Goal: Communication & Community: Share content

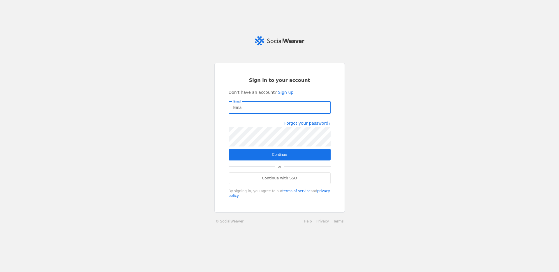
click at [244, 109] on input "Email" at bounding box center [279, 107] width 93 height 7
type input "[EMAIL_ADDRESS][DOMAIN_NAME]"
click at [293, 155] on span "submit" at bounding box center [280, 155] width 102 height 12
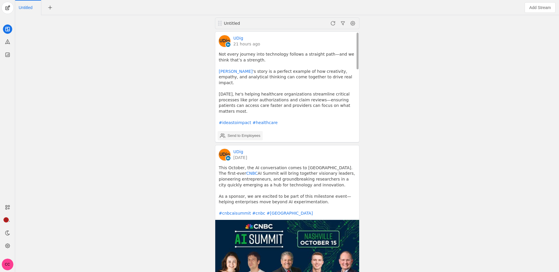
click at [234, 133] on div "Send to Employees" at bounding box center [243, 136] width 33 height 6
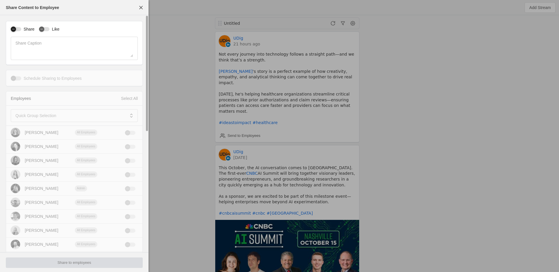
click at [13, 27] on icon "button" at bounding box center [13, 28] width 3 height 3
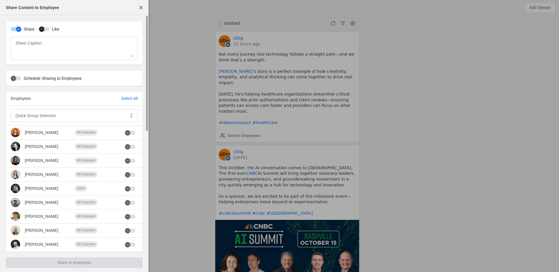
click at [43, 28] on icon "button" at bounding box center [41, 28] width 3 height 3
click at [38, 116] on mat-label "Quick Group Selection" at bounding box center [35, 115] width 41 height 7
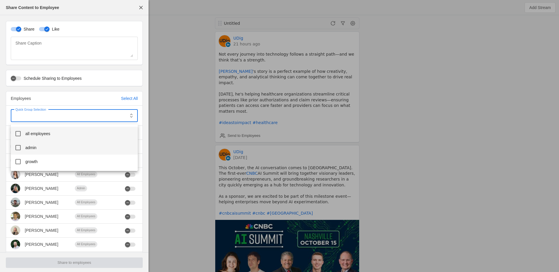
click at [42, 136] on span "all employees" at bounding box center [37, 134] width 25 height 6
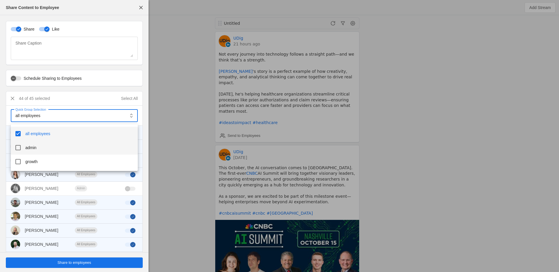
click at [33, 153] on mat-option "admin" at bounding box center [74, 148] width 127 height 14
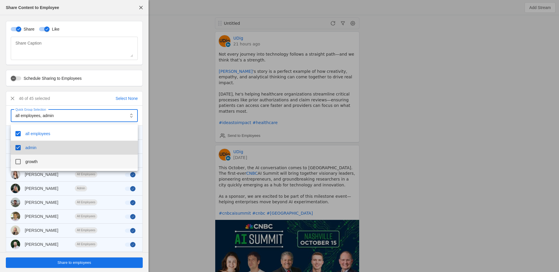
click at [34, 159] on span "growth" at bounding box center [31, 162] width 12 height 6
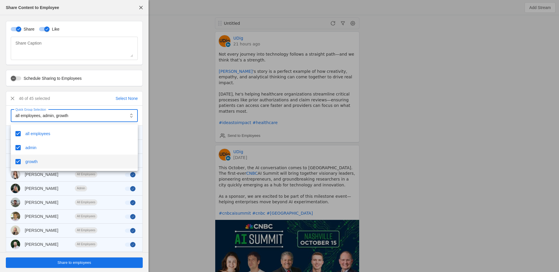
click at [3, 152] on div at bounding box center [279, 136] width 559 height 272
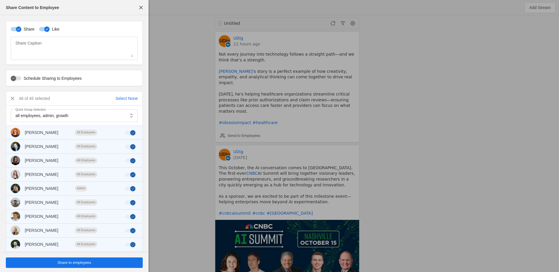
click at [57, 265] on span "undefined" at bounding box center [74, 262] width 137 height 10
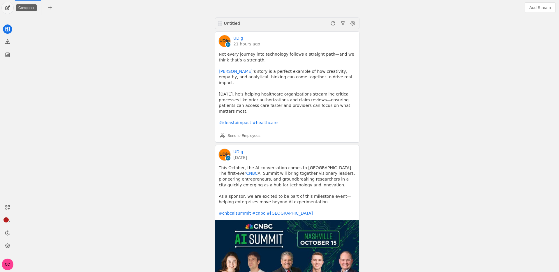
click at [11, 8] on span "undefined" at bounding box center [8, 8] width 12 height 12
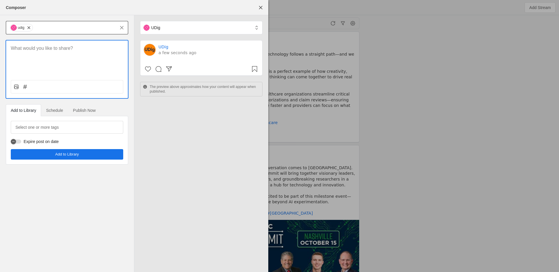
click at [30, 31] on div "udig" at bounding box center [21, 28] width 23 height 8
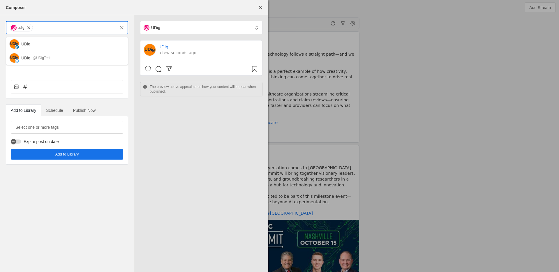
click at [29, 28] on span "undefined" at bounding box center [29, 28] width 6 height 6
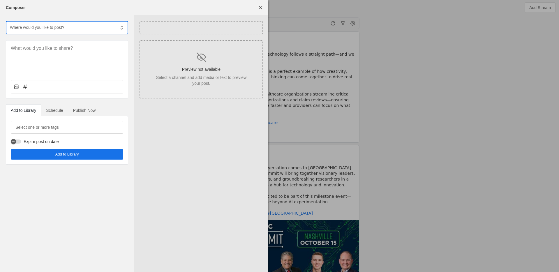
click at [40, 29] on input "text" at bounding box center [62, 27] width 106 height 7
click at [45, 69] on div "@UDigTech" at bounding box center [42, 72] width 19 height 6
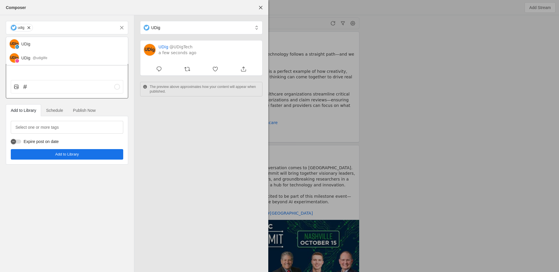
click at [57, 73] on div at bounding box center [67, 57] width 122 height 35
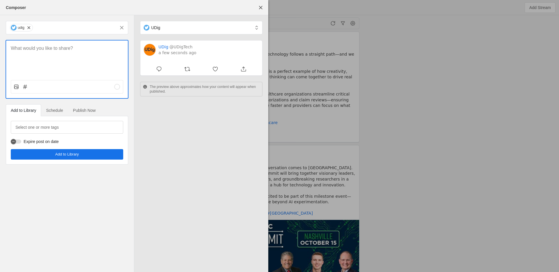
click at [57, 59] on div at bounding box center [67, 57] width 122 height 35
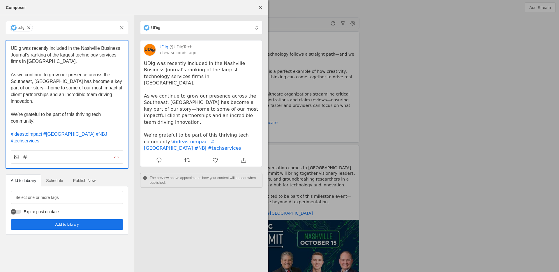
click at [45, 88] on span "As we continue to grow our presence across the Southeast, Nashville has become …" at bounding box center [67, 87] width 113 height 31
click at [66, 83] on span "As we continue to grow our presence across the Southeast, Nashville has become …" at bounding box center [67, 87] width 113 height 31
drag, startPoint x: 61, startPoint y: 76, endPoint x: 63, endPoint y: 90, distance: 14.2
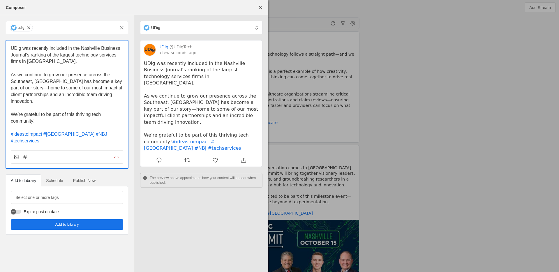
click at [63, 90] on span "As we continue to grow our presence across the Southeast, Nashville has become …" at bounding box center [67, 87] width 113 height 31
click at [62, 85] on span "As we continue to grow our presence across the Southeast, Nashville has become …" at bounding box center [67, 87] width 113 height 31
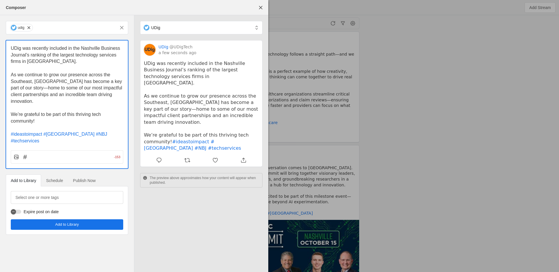
drag, startPoint x: 57, startPoint y: 109, endPoint x: 8, endPoint y: 77, distance: 58.3
click at [8, 77] on div "UDig was recently included in the Nashville Business Journal’s ranking of the l…" at bounding box center [67, 92] width 122 height 104
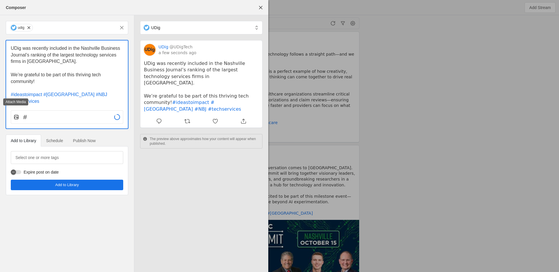
click at [16, 114] on icon at bounding box center [16, 117] width 6 height 6
click at [0, 0] on input "file" at bounding box center [0, 0] width 0 height 0
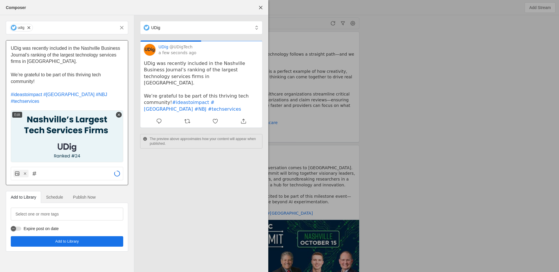
click at [61, 47] on span "UDig was recently included in the Nashville Business Journal’s ranking of the l…" at bounding box center [66, 55] width 111 height 18
click at [70, 47] on span "UDig was recently included in the Nashville Business Journal’s ranking of the l…" at bounding box center [66, 55] width 111 height 18
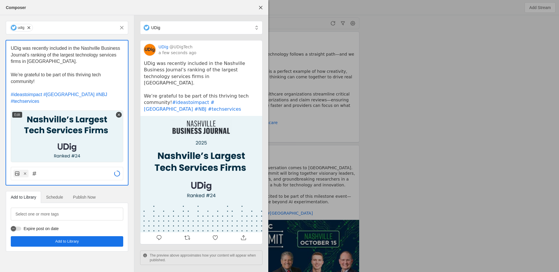
drag, startPoint x: 62, startPoint y: 51, endPoint x: 58, endPoint y: 54, distance: 4.7
click at [57, 54] on span "UDig was recently included in the Nashville Business Journal’s ranking of the l…" at bounding box center [66, 55] width 111 height 18
click at [65, 55] on span "UDig was recently included in the Nashville Business Journal’s ranking of the l…" at bounding box center [66, 55] width 111 height 18
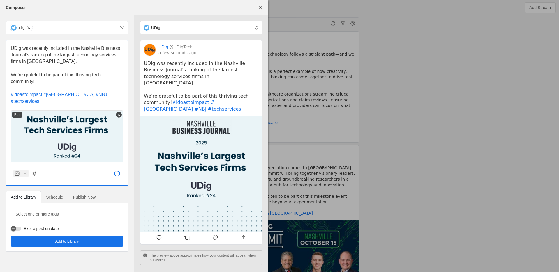
click at [70, 59] on p "UDig was recently included in the Nashville Business Journal’s ranking of the l…" at bounding box center [67, 55] width 112 height 20
drag, startPoint x: 57, startPoint y: 55, endPoint x: 59, endPoint y: 66, distance: 11.0
click at [59, 66] on div "UDig was recently included in the Nashville Business Journal’s ranking of the l…" at bounding box center [67, 74] width 112 height 59
click at [68, 75] on span "We’re grateful to be part of this thriving tech community!" at bounding box center [56, 78] width 91 height 12
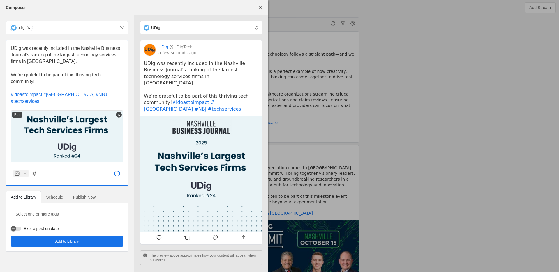
click at [68, 75] on span "We’re grateful to be part of this thriving tech community!" at bounding box center [56, 78] width 91 height 12
drag, startPoint x: 59, startPoint y: 54, endPoint x: 77, endPoint y: 80, distance: 31.8
click at [78, 82] on div "UDig was recently included in the Nashville Business Journal’s ranking of the l…" at bounding box center [67, 74] width 112 height 59
click at [77, 78] on p "We’re grateful to be part of this thriving tech community!" at bounding box center [67, 78] width 112 height 13
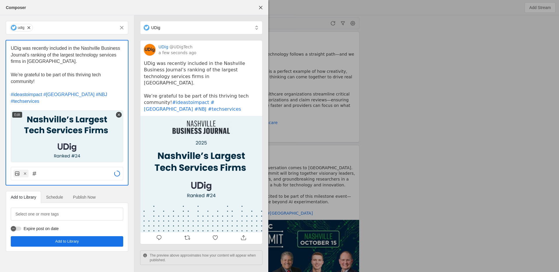
click at [77, 78] on p "We’re grateful to be part of this thriving tech community!" at bounding box center [67, 78] width 112 height 13
click at [70, 63] on p "UDig was recently included in the Nashville Business Journal’s ranking of the l…" at bounding box center [67, 55] width 112 height 20
click at [66, 59] on p "UDig was recently included in the Nashville Business Journal’s ranking of the l…" at bounding box center [67, 55] width 112 height 20
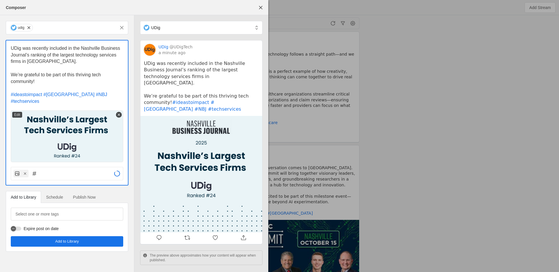
click at [75, 60] on p "UDig was recently included in the Nashville Business Journal’s ranking of the l…" at bounding box center [67, 55] width 112 height 20
click at [56, 195] on span "Schedule" at bounding box center [54, 197] width 17 height 4
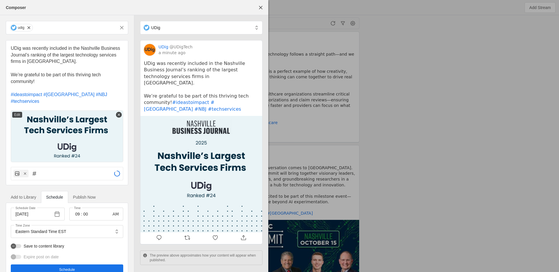
scroll to position [7, 0]
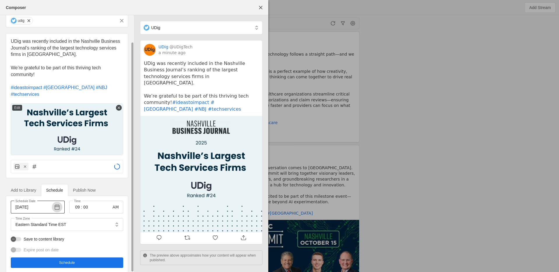
click at [60, 202] on span "button" at bounding box center [57, 207] width 10 height 10
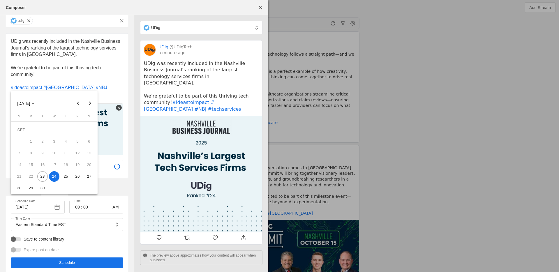
click at [63, 175] on span "25" at bounding box center [66, 176] width 10 height 10
type input "9/25/2025"
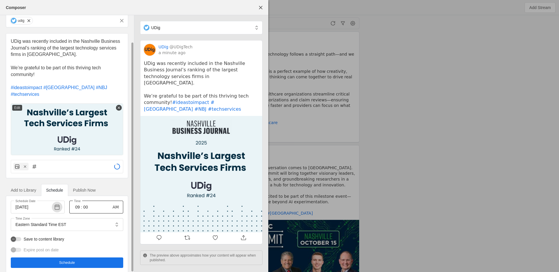
click at [79, 203] on input "09" at bounding box center [77, 206] width 7 height 7
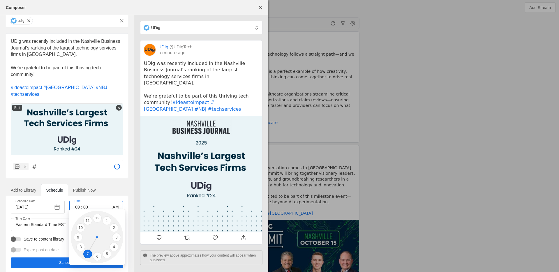
click at [89, 256] on li "7" at bounding box center [87, 253] width 9 height 9
type input "07"
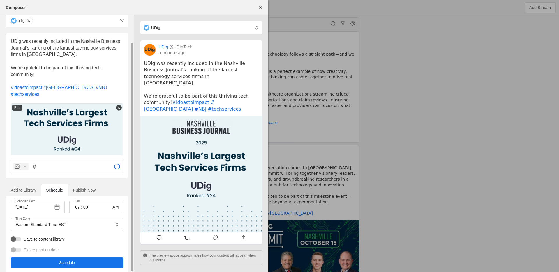
click at [80, 257] on span "undefined" at bounding box center [67, 262] width 112 height 10
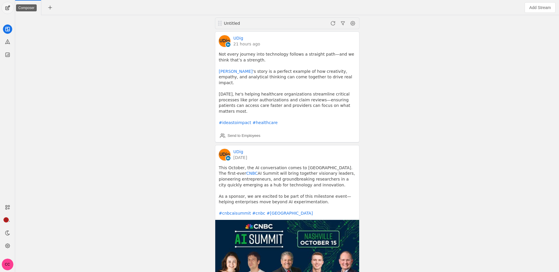
click at [4, 4] on span "undefined" at bounding box center [8, 8] width 12 height 12
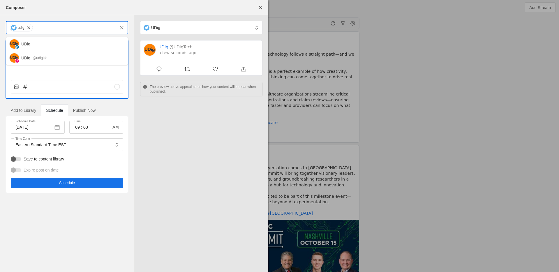
click at [46, 25] on input "text" at bounding box center [74, 27] width 82 height 7
click at [44, 45] on div "UDig" at bounding box center [72, 44] width 102 height 6
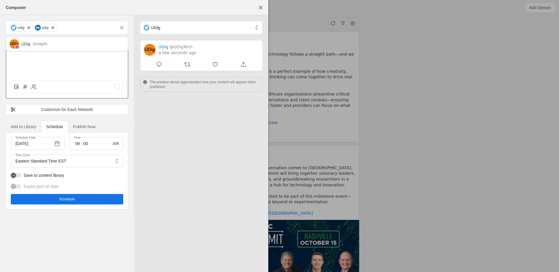
click at [44, 58] on div at bounding box center [67, 57] width 122 height 35
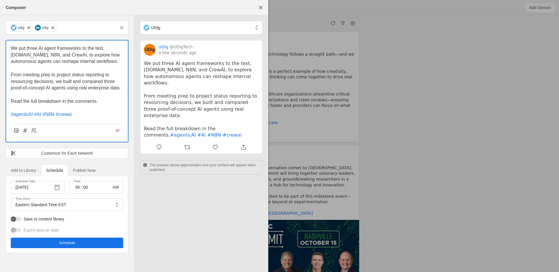
scroll to position [0, 0]
click at [65, 58] on p "We put three AI agent frameworks to the test, Make.com, N8N, and CrewAI, to exp…" at bounding box center [67, 55] width 112 height 20
click at [71, 76] on span "From meeting prep to project status reporting to resourcing decisions, we built…" at bounding box center [66, 81] width 110 height 18
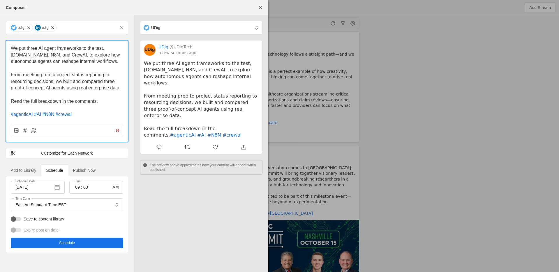
click at [71, 76] on span "From meeting prep to project status reporting to resourcing decisions, we built…" at bounding box center [66, 81] width 110 height 18
click at [86, 76] on span "From meeting prep to project status reporting to resourcing decisions, we built…" at bounding box center [66, 81] width 110 height 18
click at [66, 153] on div "Customize for Each Network" at bounding box center [66, 153] width 113 height 6
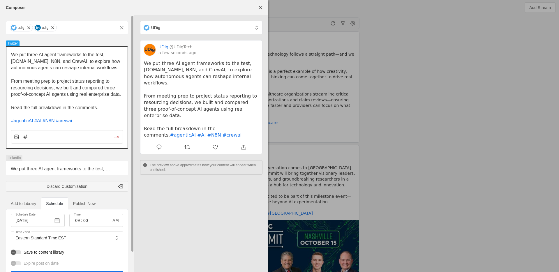
click at [45, 108] on span "Read the full breakdown in the comments." at bounding box center [54, 107] width 87 height 5
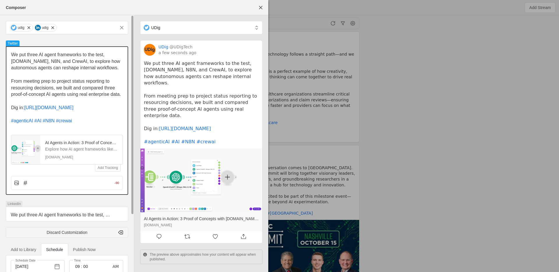
click at [41, 86] on span "From meeting prep to project status reporting to resourcing decisions, we built…" at bounding box center [66, 88] width 110 height 18
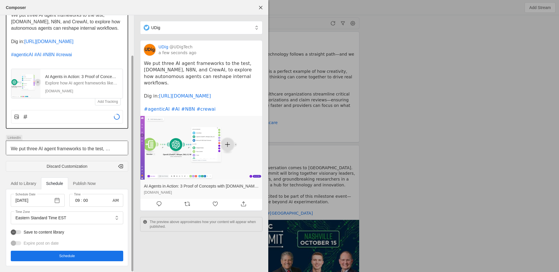
click at [57, 147] on span "We put three AI agent frameworks to the test, Make.com, N8N, and CrewAI, to exp…" at bounding box center [66, 155] width 110 height 18
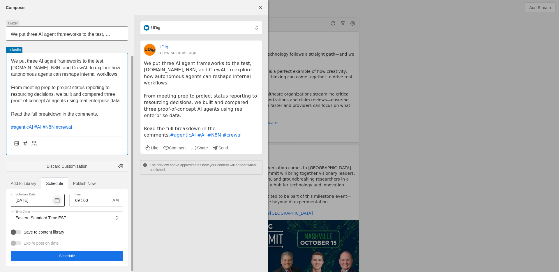
click at [58, 202] on span "button" at bounding box center [57, 200] width 10 height 10
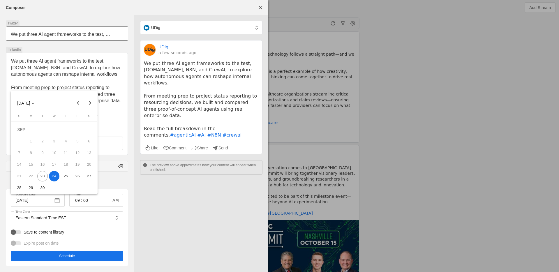
click at [41, 184] on span "30" at bounding box center [42, 188] width 10 height 10
type input "9/30/2025"
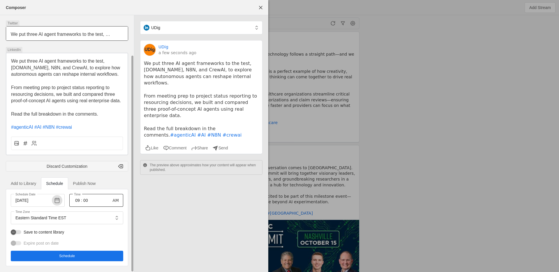
click at [76, 199] on input "09" at bounding box center [77, 200] width 7 height 7
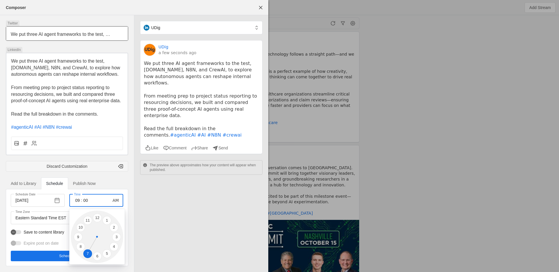
click at [86, 256] on li "7" at bounding box center [87, 253] width 9 height 9
type input "07"
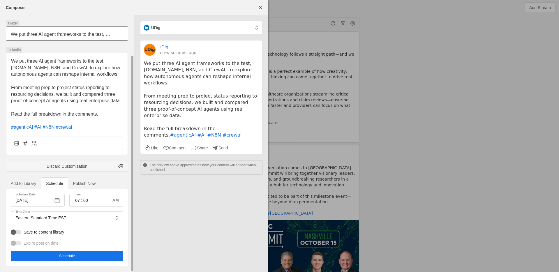
click at [78, 259] on span "undefined" at bounding box center [67, 256] width 112 height 10
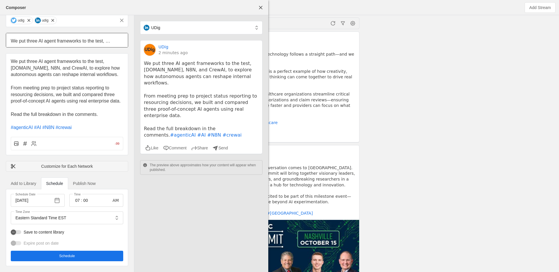
scroll to position [0, 0]
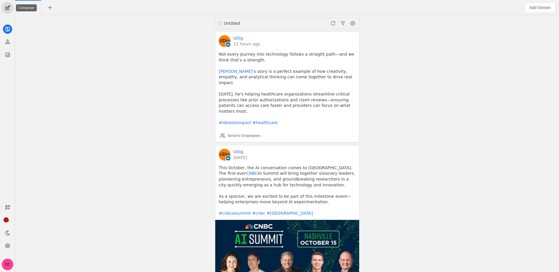
click at [10, 6] on span "undefined" at bounding box center [8, 8] width 12 height 12
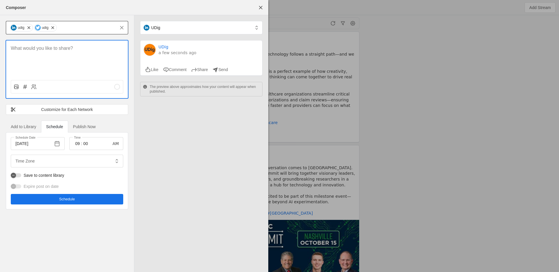
type input "Eastern Standard Time EST"
click at [30, 29] on span "undefined" at bounding box center [29, 28] width 6 height 6
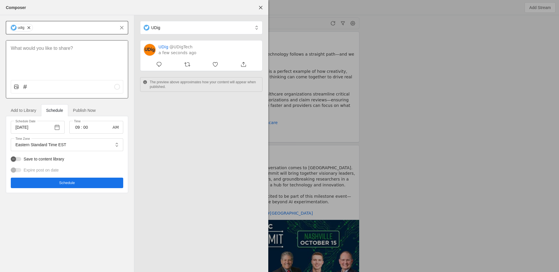
click at [39, 47] on p at bounding box center [67, 48] width 112 height 7
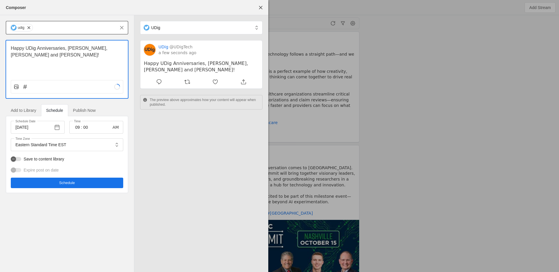
click at [20, 86] on div at bounding box center [17, 87] width 9 height 6
click at [13, 86] on icon at bounding box center [16, 87] width 6 height 6
click at [0, 0] on input "file" at bounding box center [0, 0] width 0 height 0
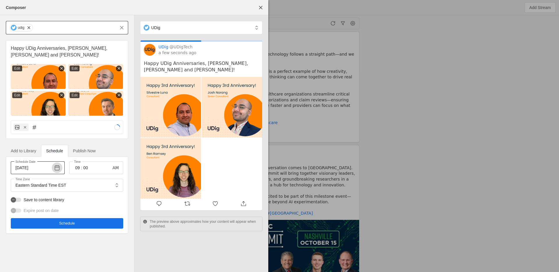
click at [59, 169] on span "button" at bounding box center [57, 167] width 10 height 10
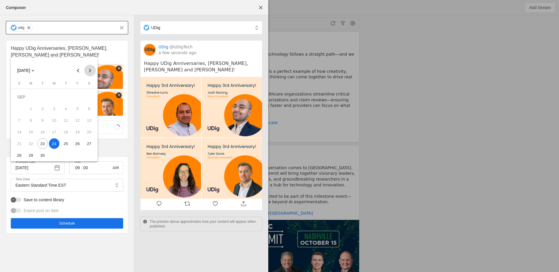
click at [91, 71] on span "Next month" at bounding box center [90, 71] width 12 height 12
click at [80, 97] on span "3" at bounding box center [77, 97] width 10 height 10
type input "10/3/2025"
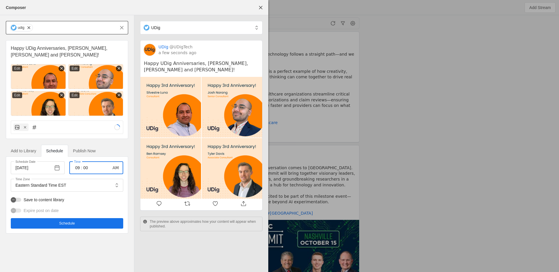
click at [76, 170] on input "09" at bounding box center [77, 167] width 7 height 7
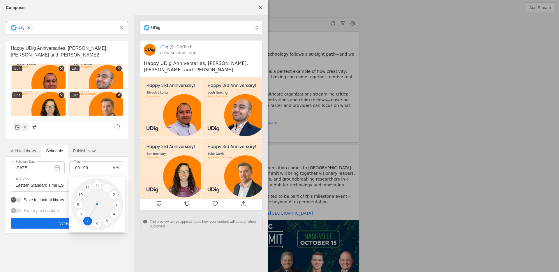
click at [86, 220] on li "7" at bounding box center [87, 221] width 9 height 9
type input "07"
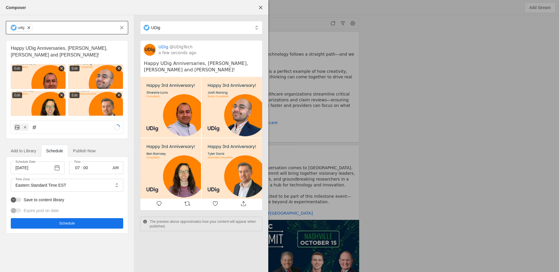
click at [72, 223] on span "Schedule" at bounding box center [67, 223] width 16 height 6
